Goal: Task Accomplishment & Management: Manage account settings

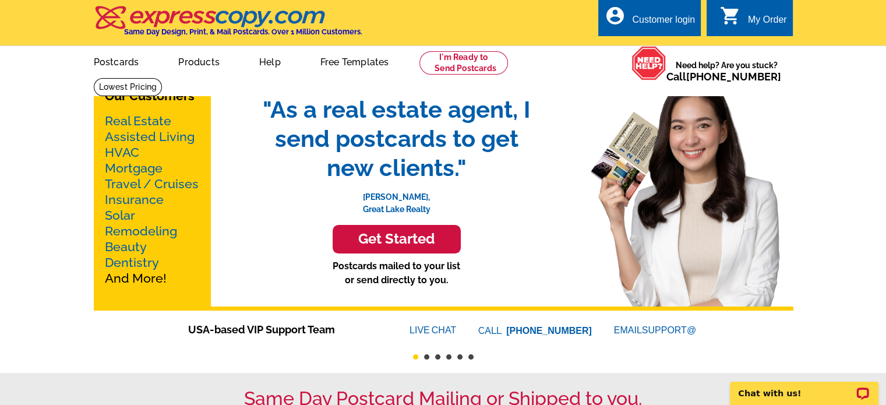
click at [652, 19] on div "Customer login" at bounding box center [663, 23] width 63 height 16
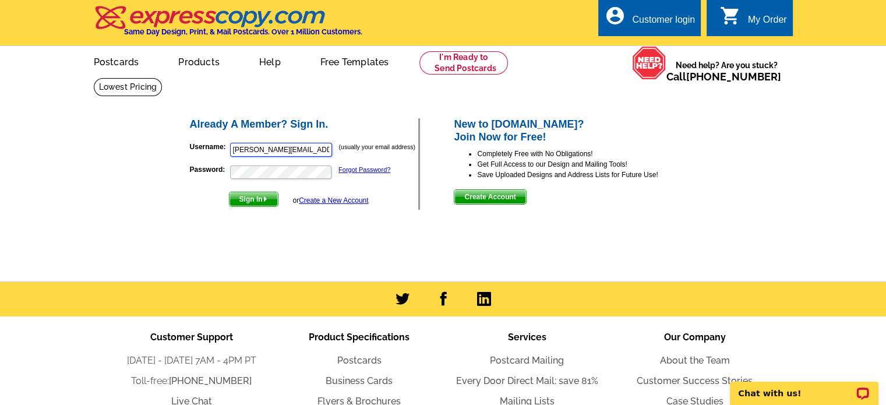
click at [290, 149] on input "julie.fredlake@hotmail.com" at bounding box center [281, 150] width 102 height 14
type input "[PERSON_NAME][EMAIL_ADDRESS][DOMAIN_NAME]"
click at [229, 192] on button "Sign In" at bounding box center [254, 199] width 50 height 15
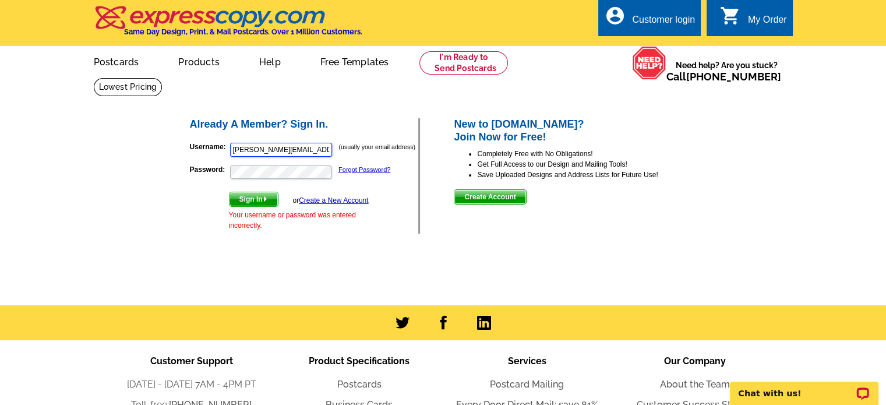
click at [252, 150] on input "julie.fredlake@hotmail.com" at bounding box center [281, 150] width 102 height 14
type input "[PERSON_NAME][EMAIL_ADDRESS][DOMAIN_NAME]"
click at [229, 192] on button "Sign In" at bounding box center [254, 199] width 50 height 15
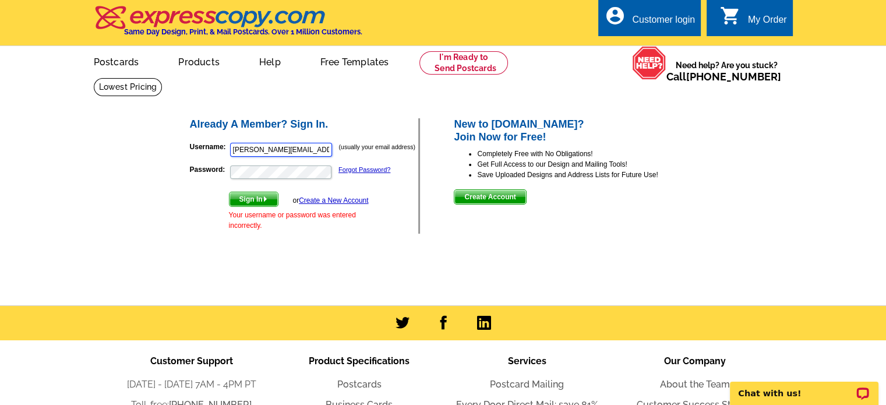
click at [287, 148] on input "julie.fredlake@hotmail.com" at bounding box center [281, 150] width 102 height 14
type input "Amyjardee"
click at [229, 192] on button "Sign In" at bounding box center [254, 199] width 50 height 15
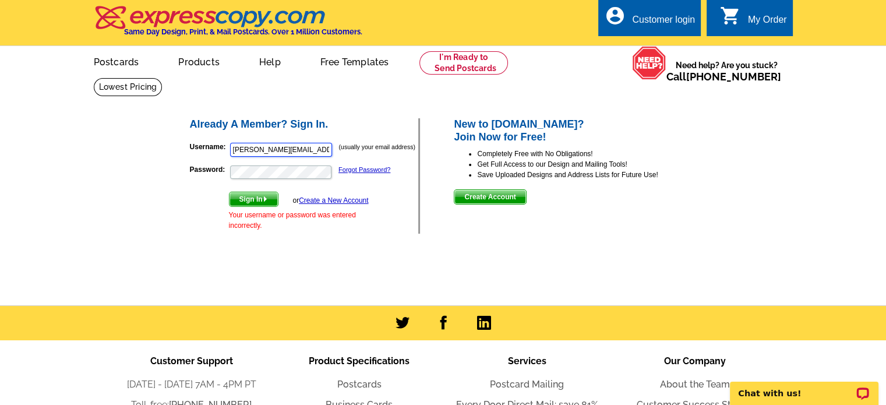
click at [292, 156] on input "julie.fredlake@hotmail.com" at bounding box center [281, 150] width 102 height 14
type input "[PERSON_NAME][EMAIL_ADDRESS][DOMAIN_NAME]"
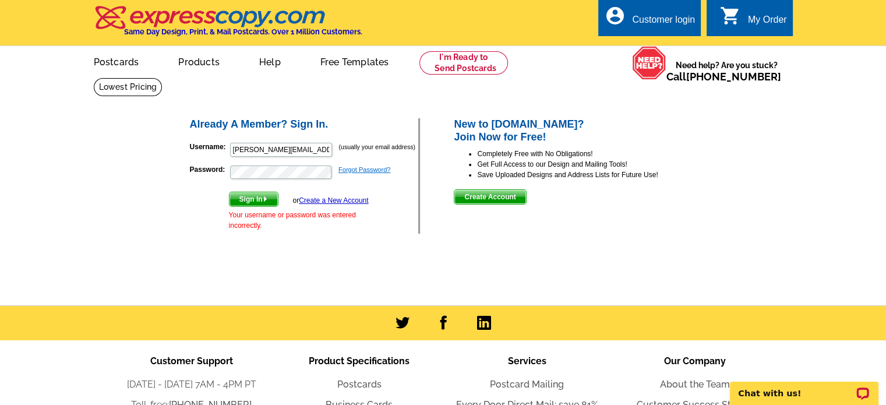
click at [371, 168] on link "Forgot Password?" at bounding box center [364, 169] width 52 height 7
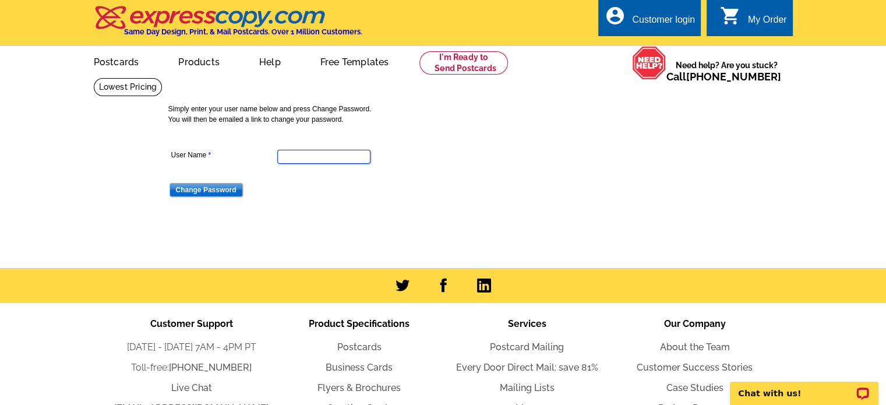
click at [330, 158] on input "User Name" at bounding box center [323, 157] width 93 height 14
type input "amy@rewinterpark.com"
click at [190, 192] on input "Change Password" at bounding box center [206, 190] width 73 height 14
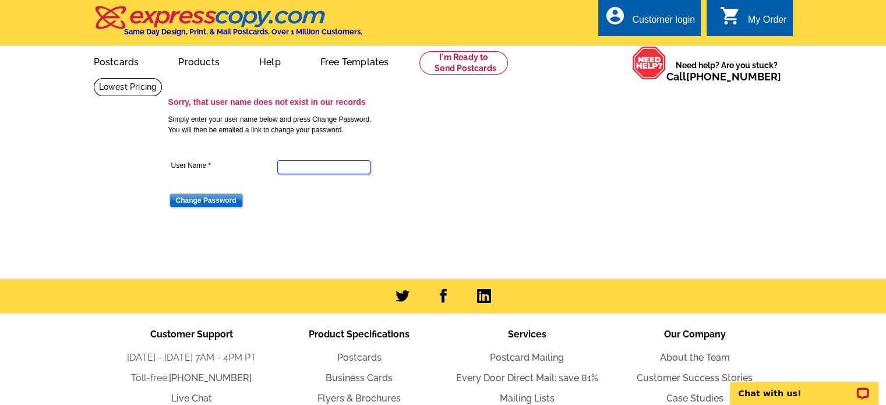
click at [326, 168] on input "User Name" at bounding box center [323, 167] width 93 height 14
type input "jardeear03"
click at [209, 197] on input "Change Password" at bounding box center [206, 200] width 73 height 14
click at [357, 168] on input "User Name" at bounding box center [323, 167] width 93 height 14
type input "jardee86@gmail.com"
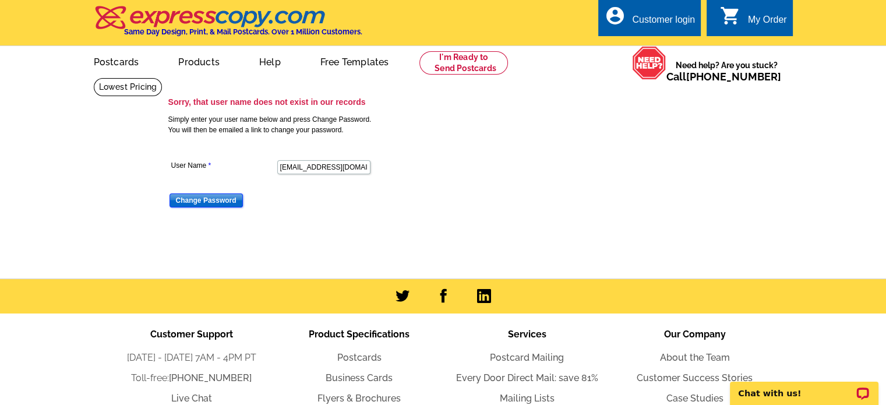
click at [217, 204] on input "Change Password" at bounding box center [206, 200] width 73 height 14
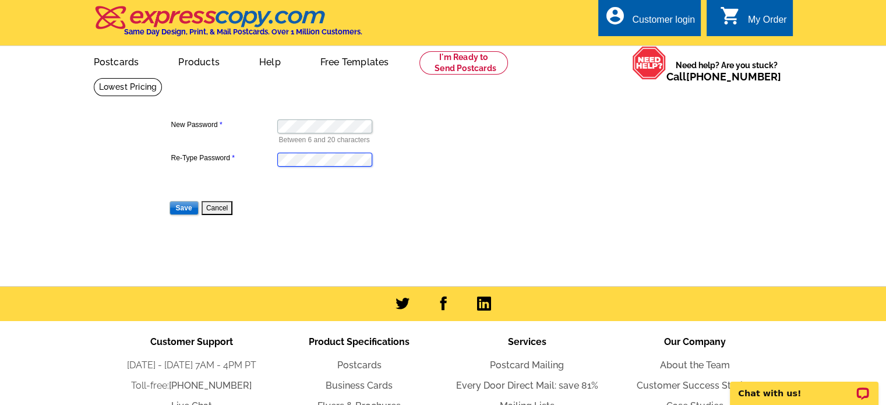
click at [170, 201] on input "Save" at bounding box center [184, 208] width 29 height 14
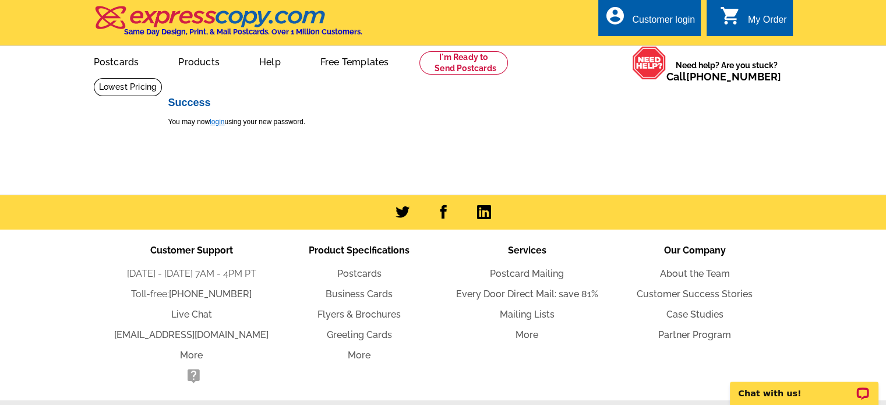
click at [217, 125] on link "login" at bounding box center [217, 122] width 15 height 8
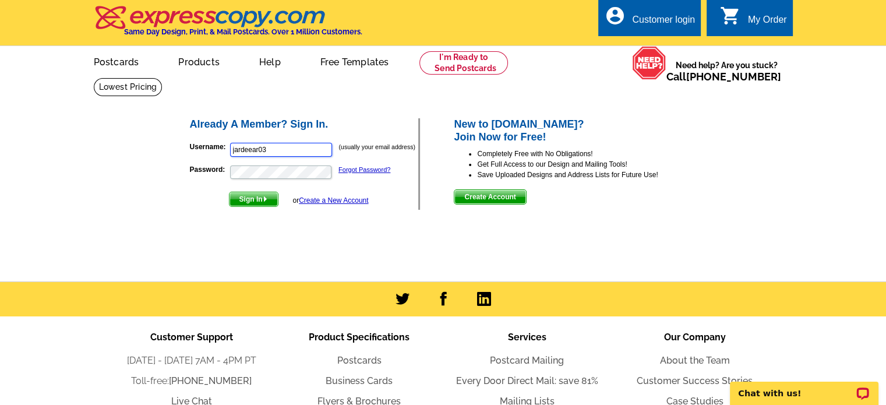
click at [292, 149] on input "jardeear03" at bounding box center [281, 150] width 102 height 14
click at [294, 153] on input "jardeear03" at bounding box center [281, 150] width 102 height 14
click at [281, 153] on input "[PERSON_NAME][EMAIL_ADDRESS][DOMAIN_NAME]" at bounding box center [281, 150] width 102 height 14
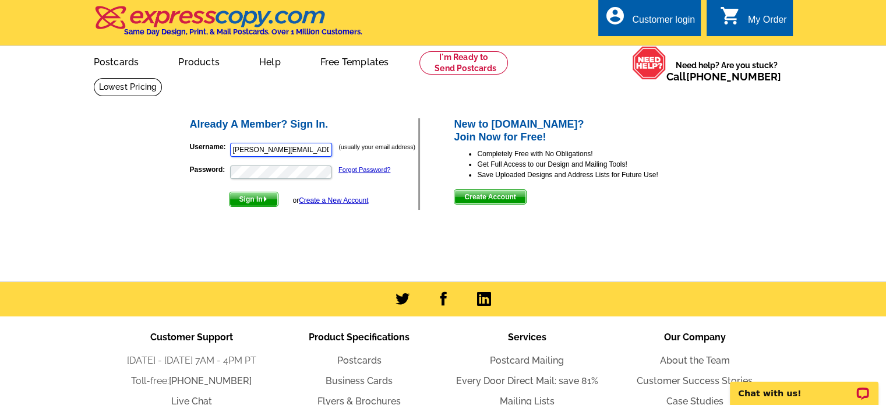
click at [281, 153] on input "[PERSON_NAME][EMAIL_ADDRESS][DOMAIN_NAME]" at bounding box center [281, 150] width 102 height 14
type input "[EMAIL_ADDRESS][DOMAIN_NAME]"
click at [229, 192] on button "Sign In" at bounding box center [254, 199] width 50 height 15
